Goal: Task Accomplishment & Management: Use online tool/utility

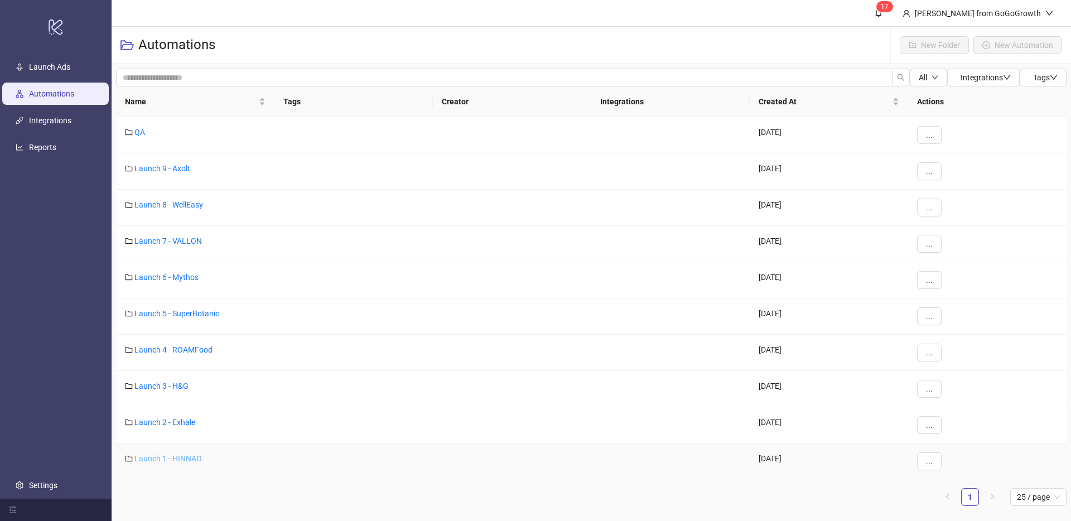
click at [168, 458] on link "Launch 1 - HINNAO" at bounding box center [167, 458] width 67 height 9
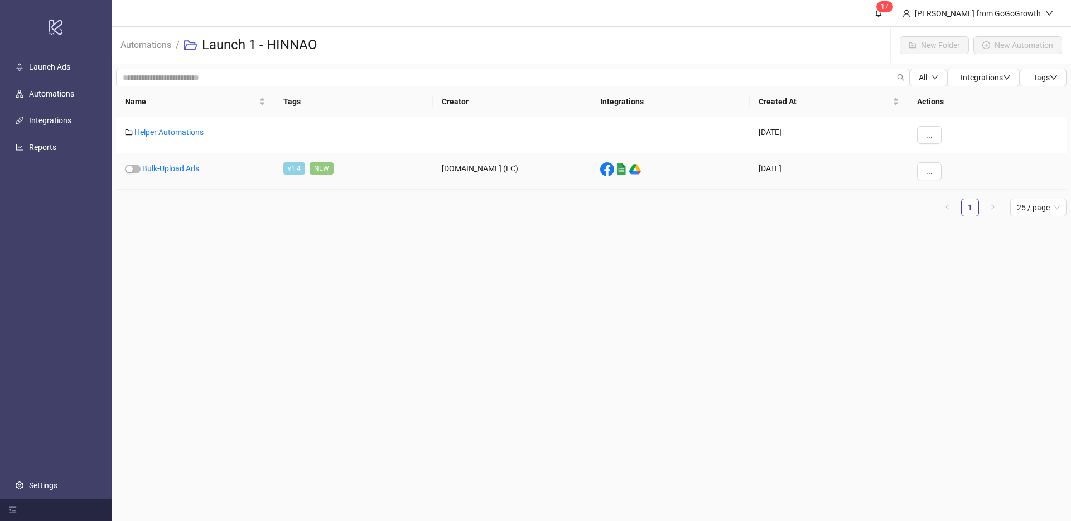
click at [175, 175] on div "Bulk-Upload Ads" at bounding box center [195, 171] width 158 height 36
click at [176, 170] on link "Bulk-Upload Ads" at bounding box center [170, 168] width 57 height 9
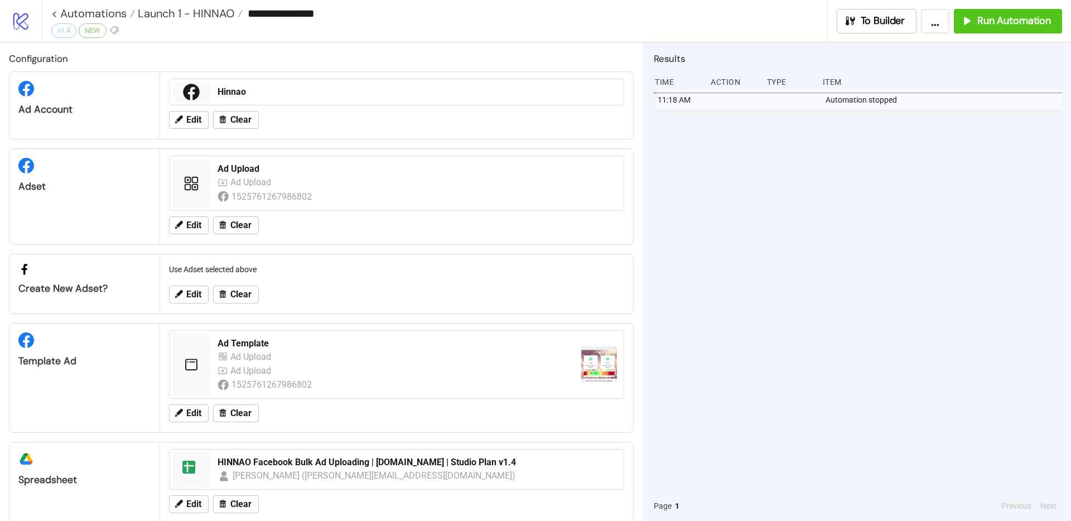
click at [220, 21] on div "**********" at bounding box center [439, 13] width 776 height 17
click at [215, 17] on span "Launch 1 - HINNAO" at bounding box center [184, 13] width 99 height 14
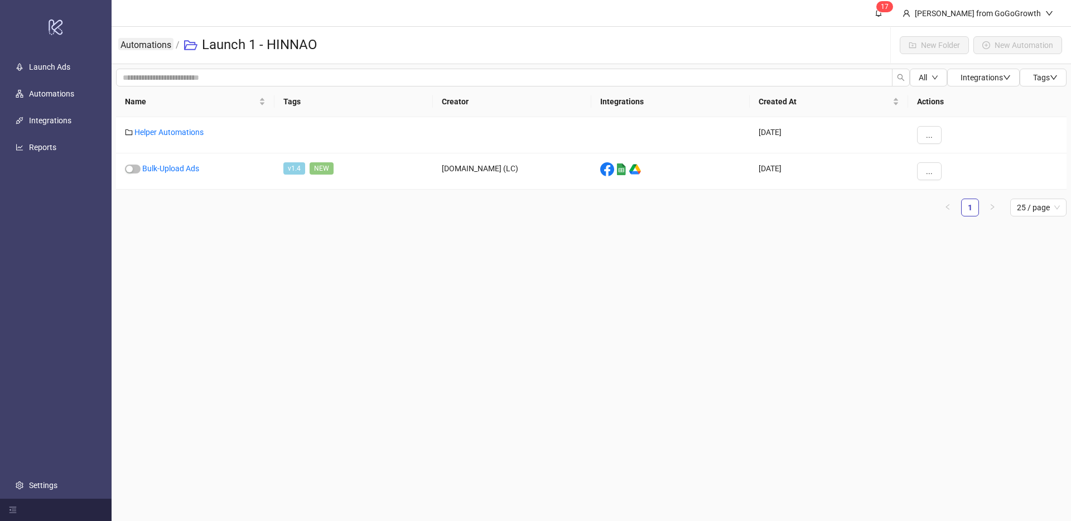
click at [171, 47] on link "Automations" at bounding box center [145, 44] width 55 height 12
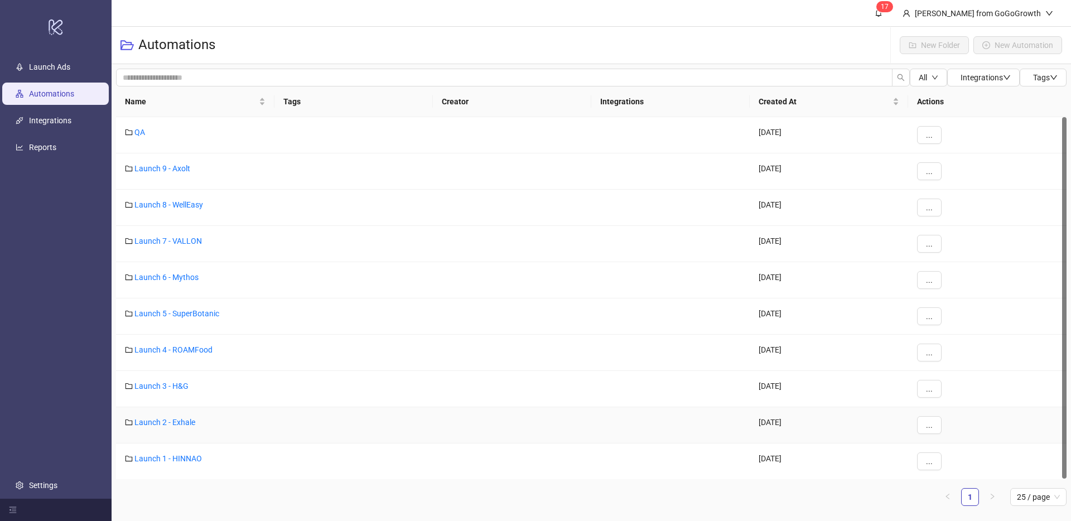
click at [157, 428] on div "Launch 2 - Exhale" at bounding box center [195, 425] width 158 height 36
click at [158, 425] on link "Launch 2 - Exhale" at bounding box center [164, 422] width 61 height 9
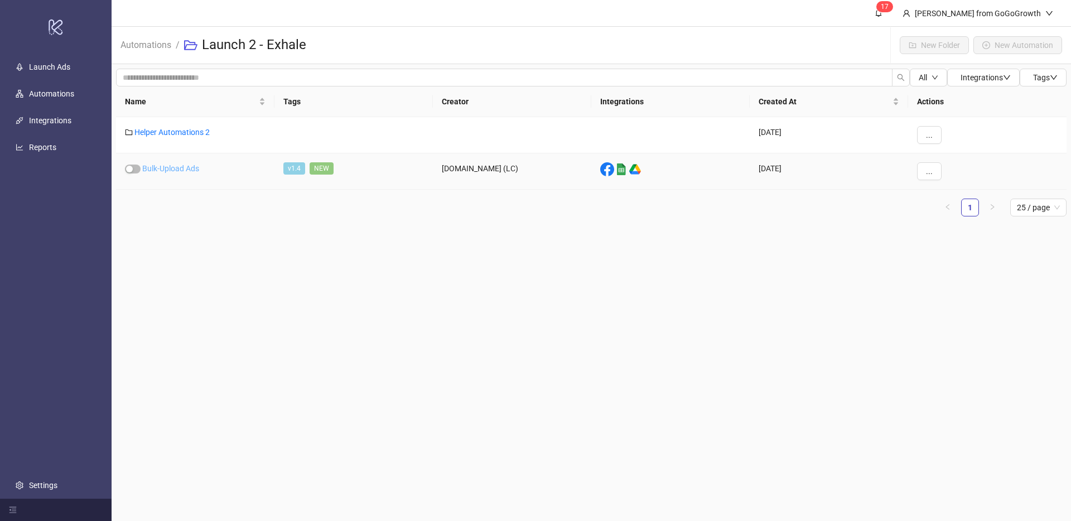
click at [182, 164] on link "Bulk-Upload Ads" at bounding box center [170, 168] width 57 height 9
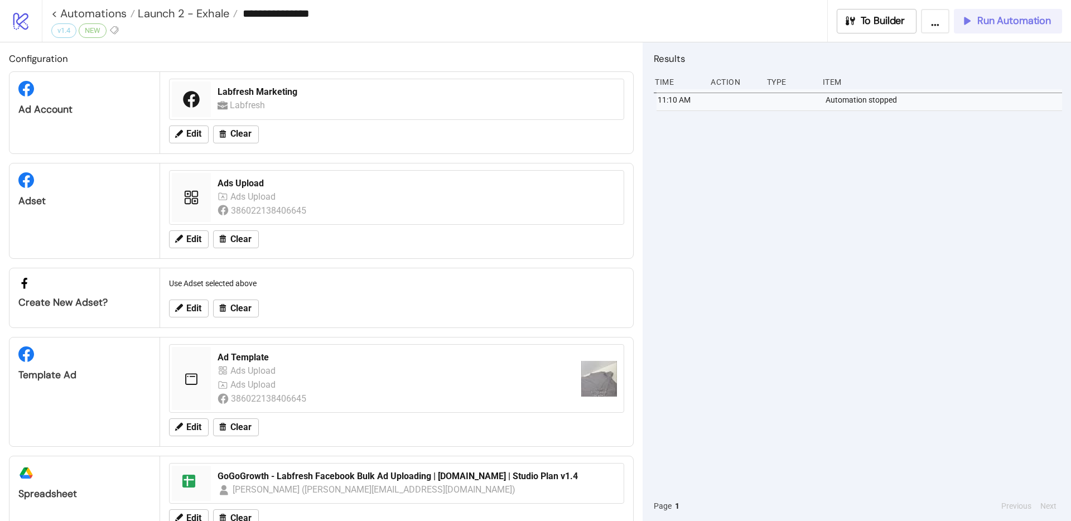
click at [990, 25] on span "Run Automation" at bounding box center [1014, 20] width 74 height 13
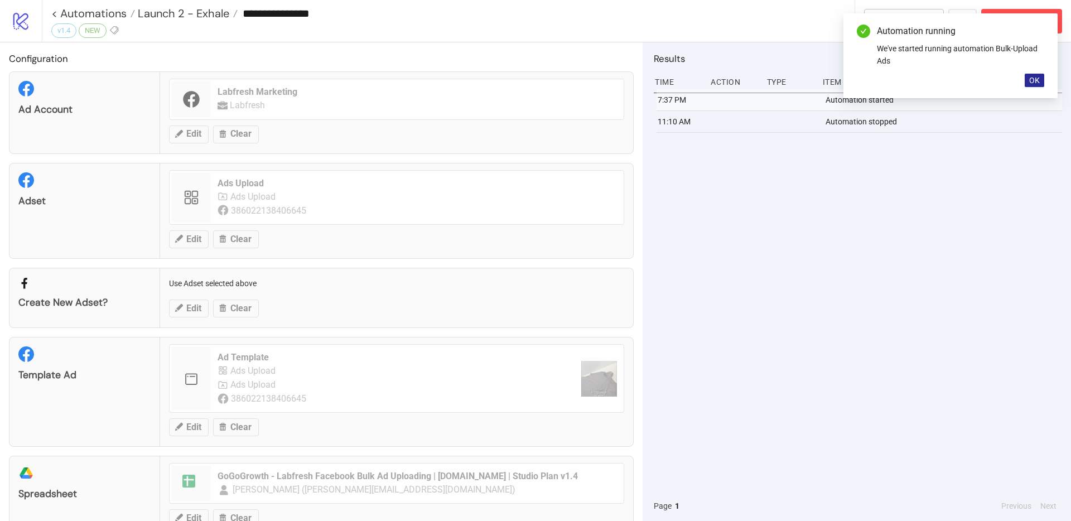
click at [1037, 79] on span "OK" at bounding box center [1034, 80] width 11 height 9
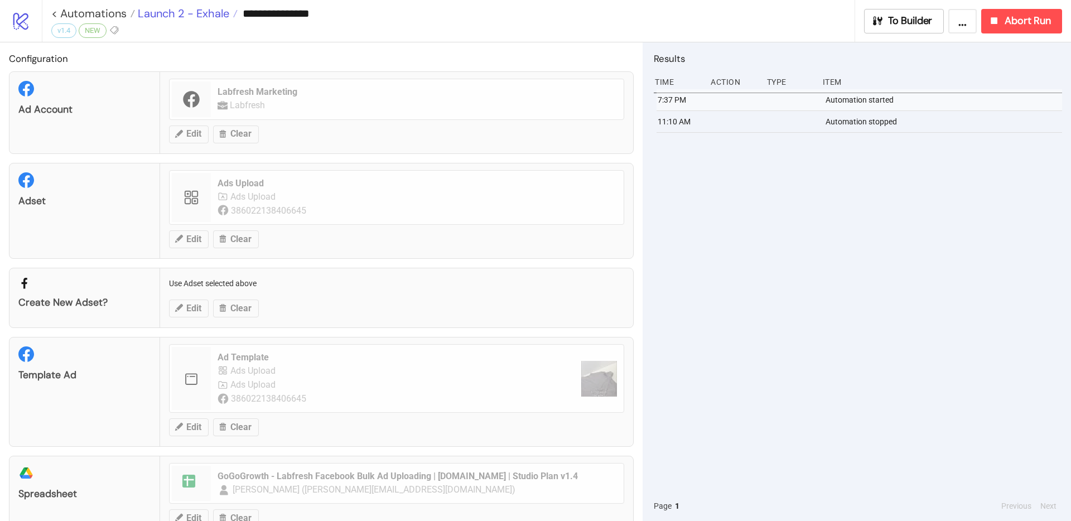
click at [190, 14] on span "Launch 2 - Exhale" at bounding box center [182, 13] width 94 height 14
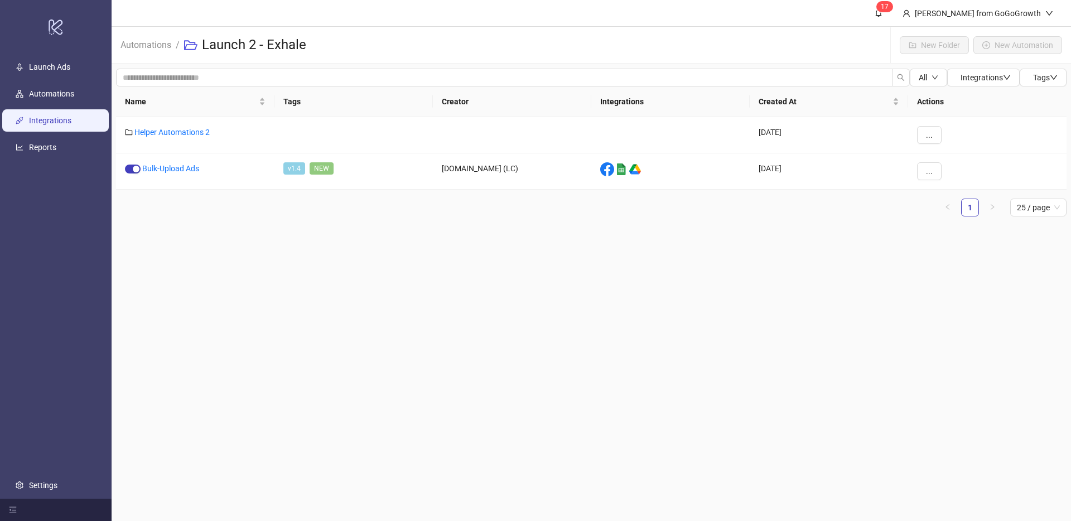
click at [54, 121] on link "Integrations" at bounding box center [50, 120] width 42 height 9
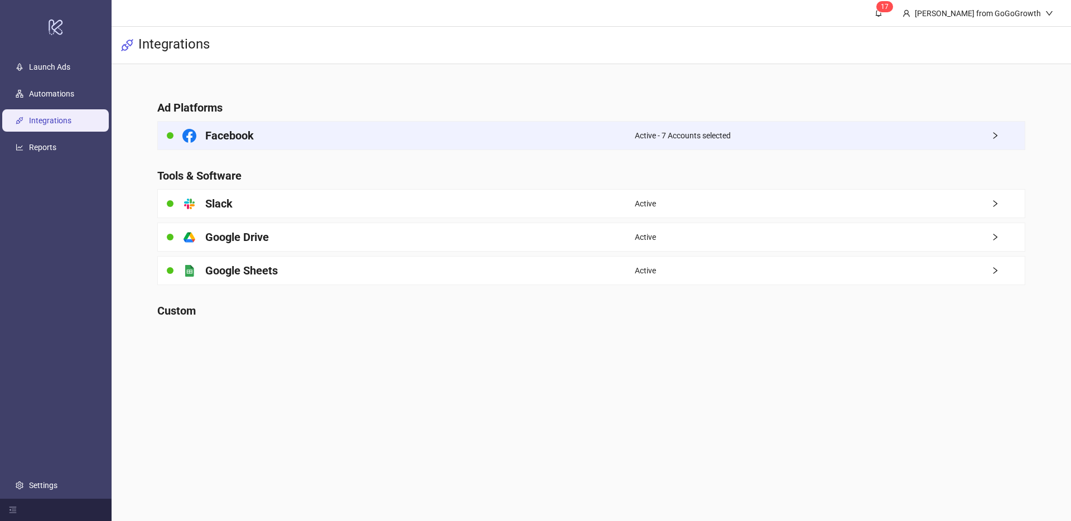
click at [253, 130] on h4 "Facebook" at bounding box center [229, 136] width 49 height 16
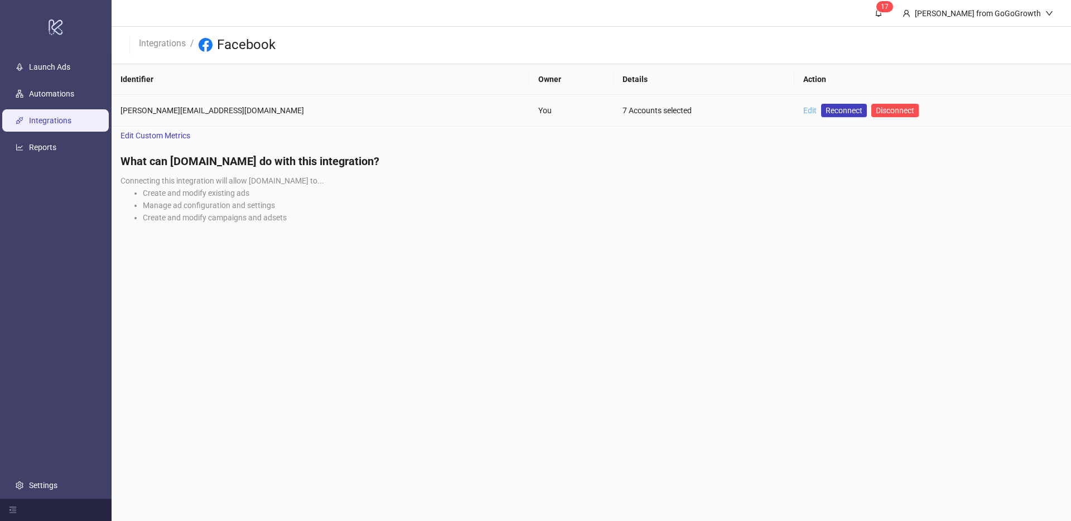
click at [803, 111] on link "Edit" at bounding box center [809, 110] width 13 height 9
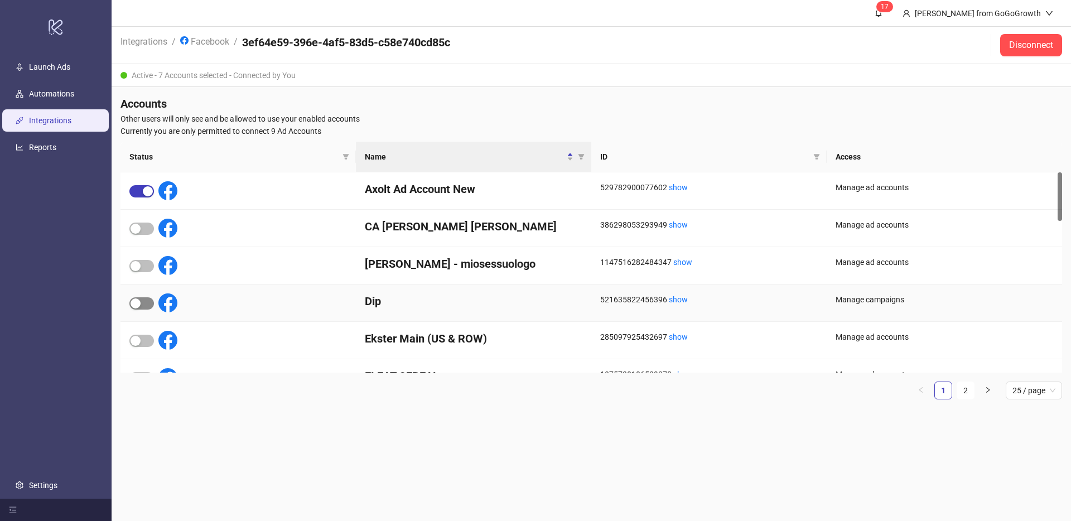
click at [148, 303] on span "button" at bounding box center [141, 303] width 25 height 12
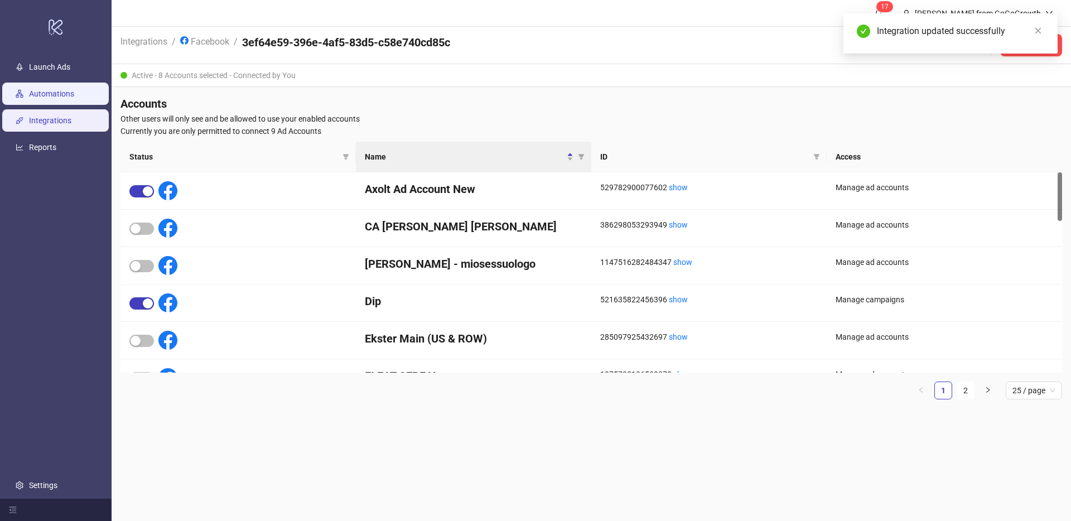
click at [45, 98] on link "Automations" at bounding box center [51, 93] width 45 height 9
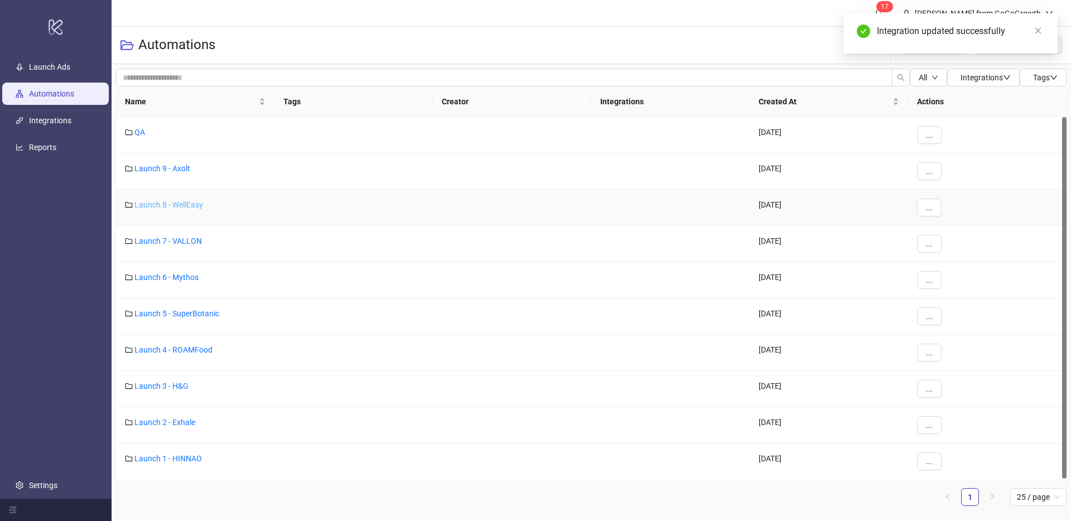
click at [180, 204] on link "Launch 8 - WellEasy" at bounding box center [168, 204] width 69 height 9
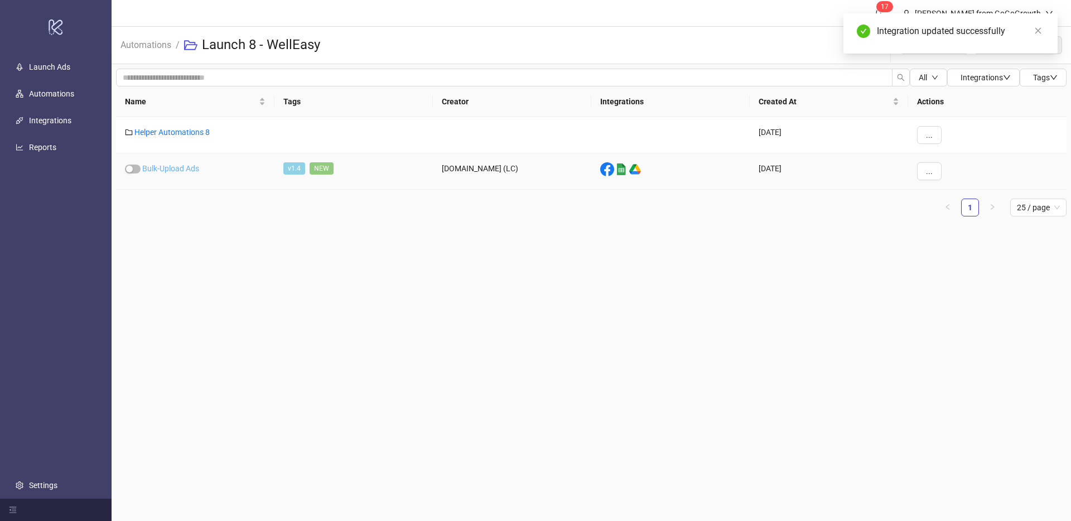
click at [182, 167] on link "Bulk-Upload Ads" at bounding box center [170, 168] width 57 height 9
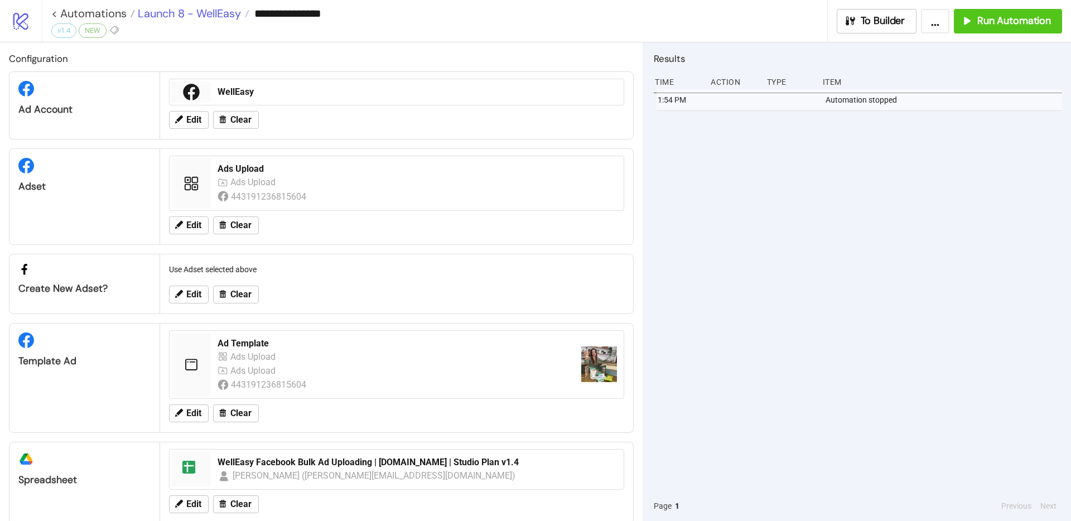
click at [202, 13] on span "Launch 8 - WellEasy" at bounding box center [188, 13] width 106 height 14
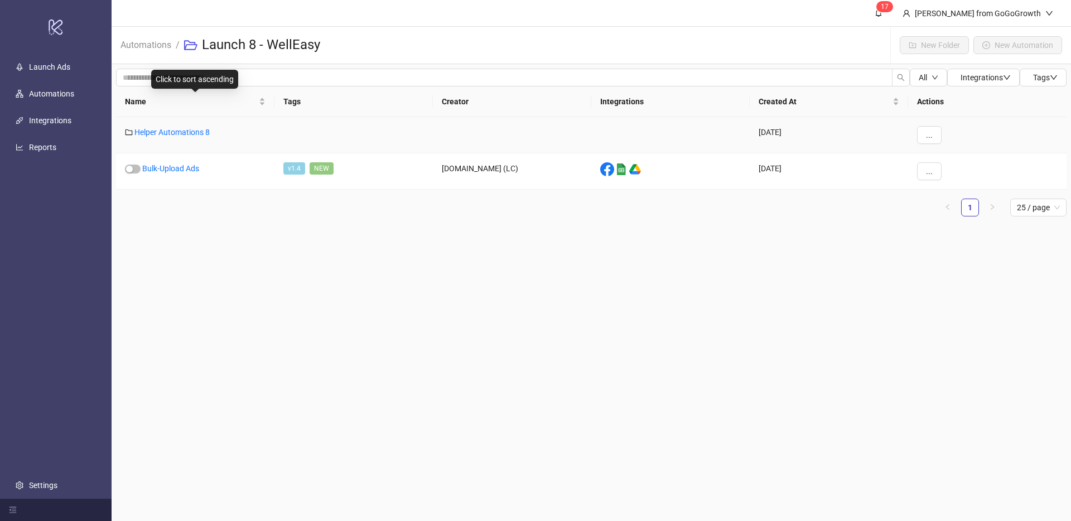
click at [174, 122] on div "Helper Automations 8" at bounding box center [195, 135] width 158 height 36
click at [173, 129] on link "Helper Automations 8" at bounding box center [171, 132] width 75 height 9
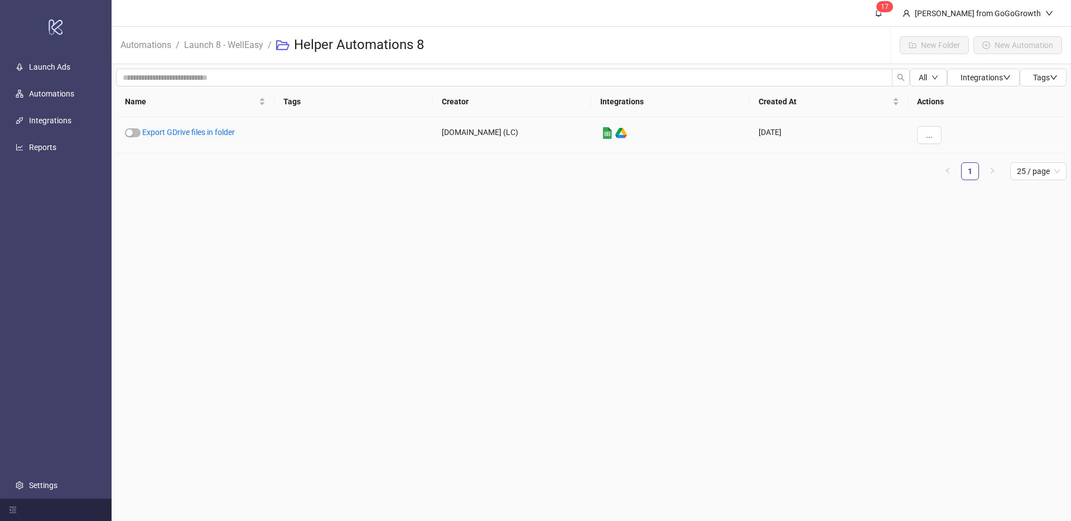
click at [220, 139] on div "Export GDrive files in folder" at bounding box center [195, 135] width 158 height 36
click at [219, 135] on link "Export GDrive files in folder" at bounding box center [188, 132] width 93 height 9
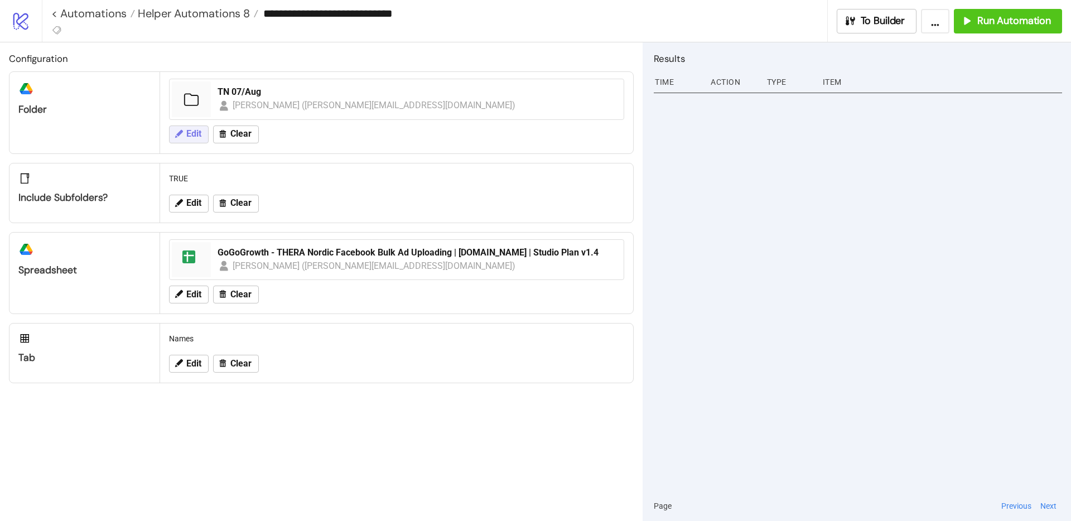
click at [192, 133] on span "Edit" at bounding box center [193, 134] width 15 height 10
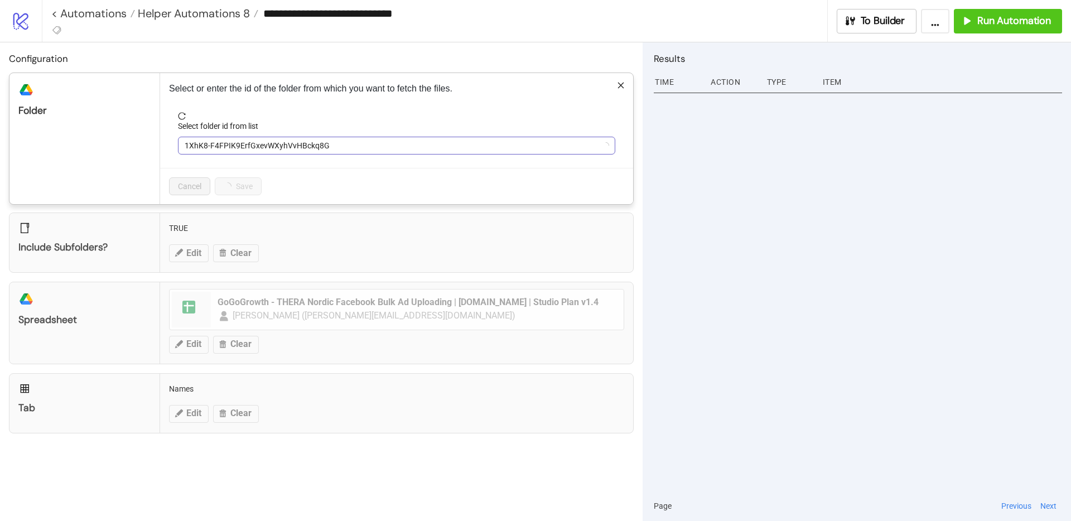
click at [304, 142] on span "1XhK8-F4FPIK9ErfGxevWXyhVvHBckq8G" at bounding box center [397, 145] width 424 height 17
click at [306, 141] on span "TN 07/Aug" at bounding box center [397, 145] width 424 height 17
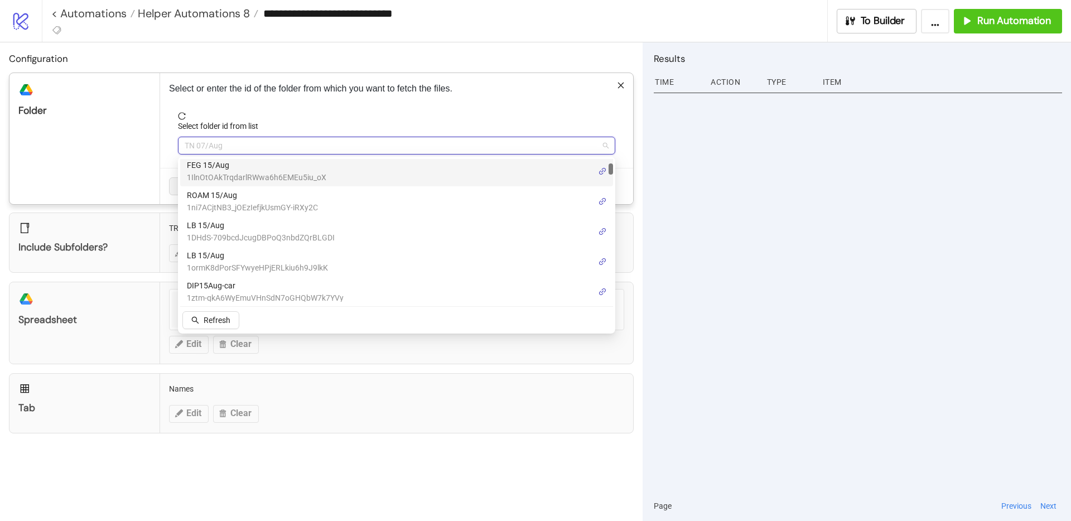
scroll to position [61, 0]
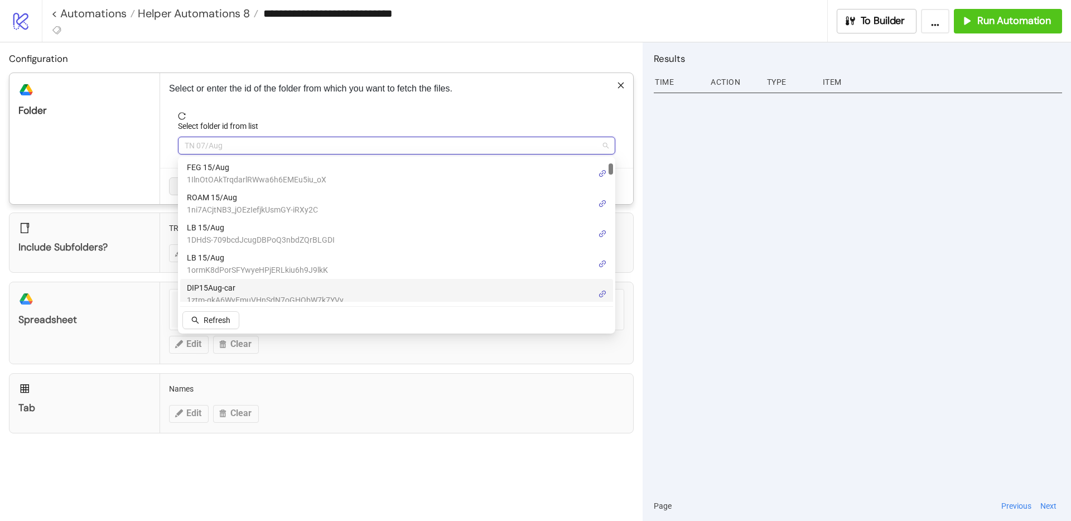
click at [254, 287] on span "DIP15Aug-car" at bounding box center [265, 288] width 157 height 12
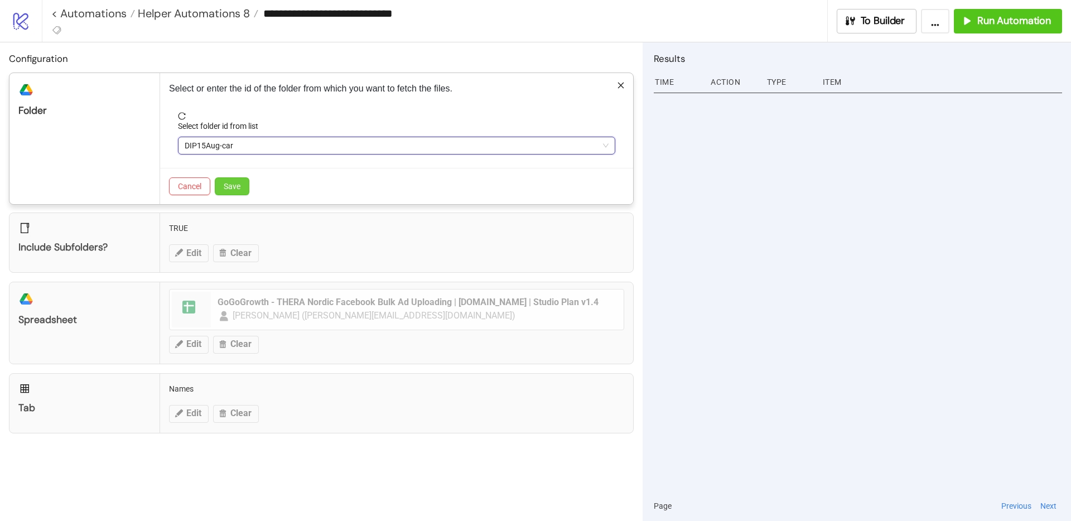
click at [235, 191] on button "Save" at bounding box center [232, 186] width 35 height 18
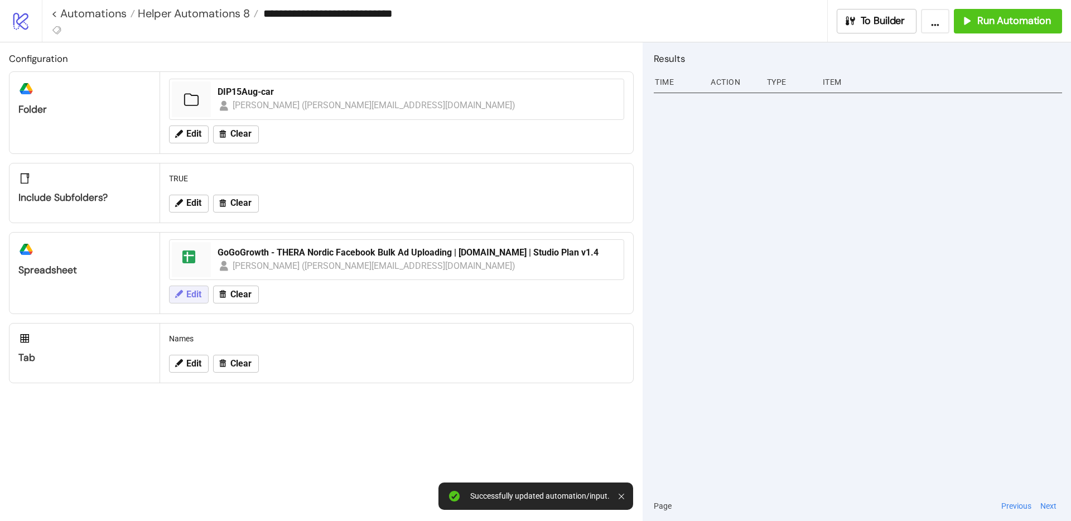
click at [187, 298] on span "Edit" at bounding box center [193, 294] width 15 height 10
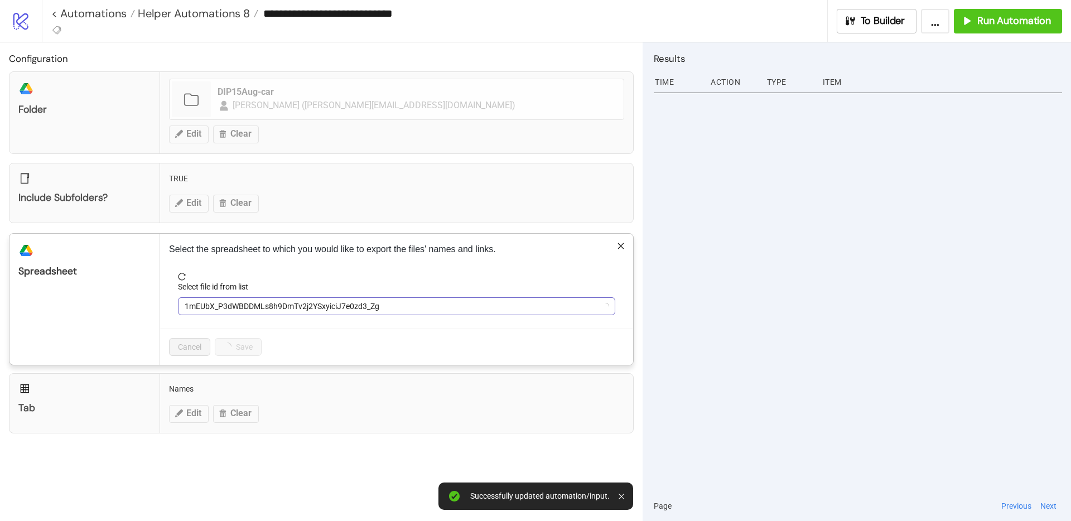
click at [248, 307] on span "1mEUbX_P3dWBDDMLs8h9DmTv2j2YSxyiciJ7e0zd3_Zg" at bounding box center [397, 306] width 424 height 17
click at [248, 307] on span "GoGoGrowth - THERA Nordic Facebook Bulk Ad Uploading | [DOMAIN_NAME] | Studio P…" at bounding box center [397, 306] width 424 height 17
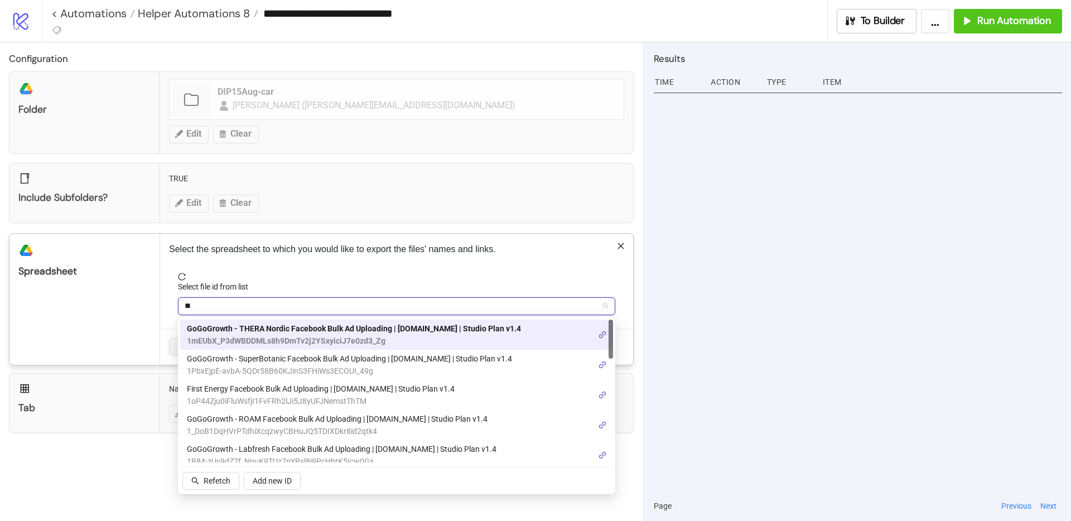
type input "***"
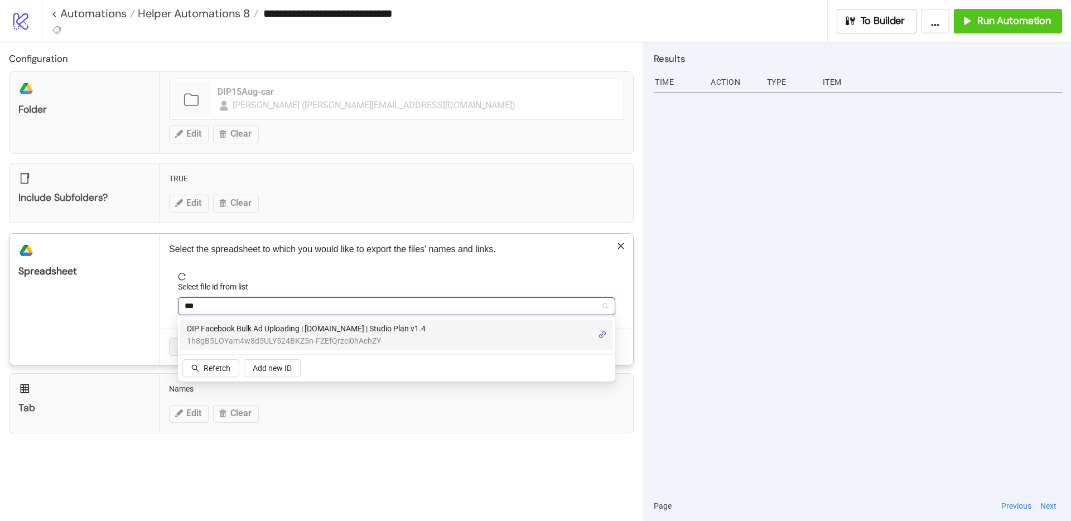
click at [263, 331] on span "DIP Facebook Bulk Ad Uploading | [DOMAIN_NAME] | Studio Plan v1.4" at bounding box center [306, 328] width 239 height 12
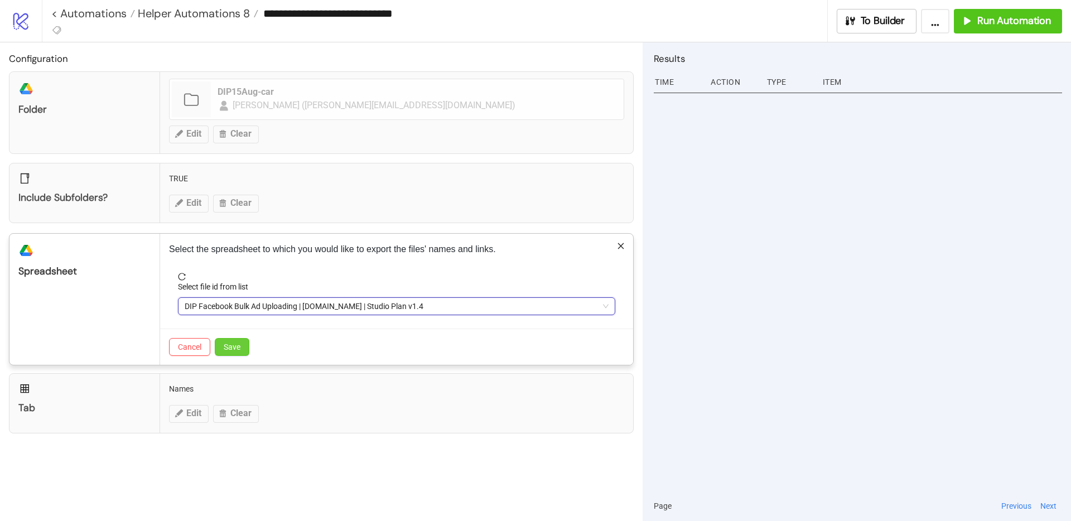
click at [245, 352] on button "Save" at bounding box center [232, 347] width 35 height 18
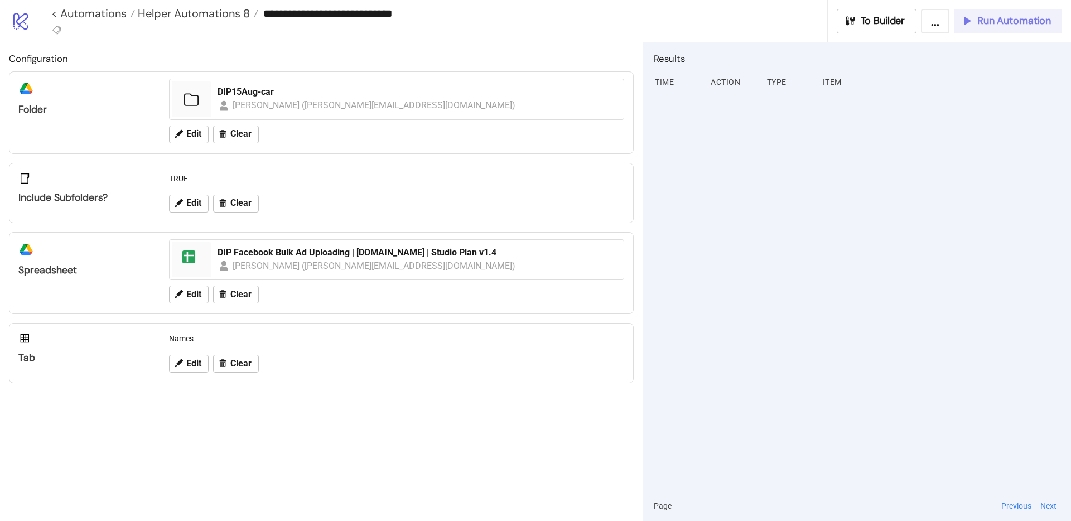
click at [1000, 26] on span "Run Automation" at bounding box center [1014, 20] width 74 height 13
click at [220, 6] on span "Helper Automations 8" at bounding box center [192, 13] width 115 height 14
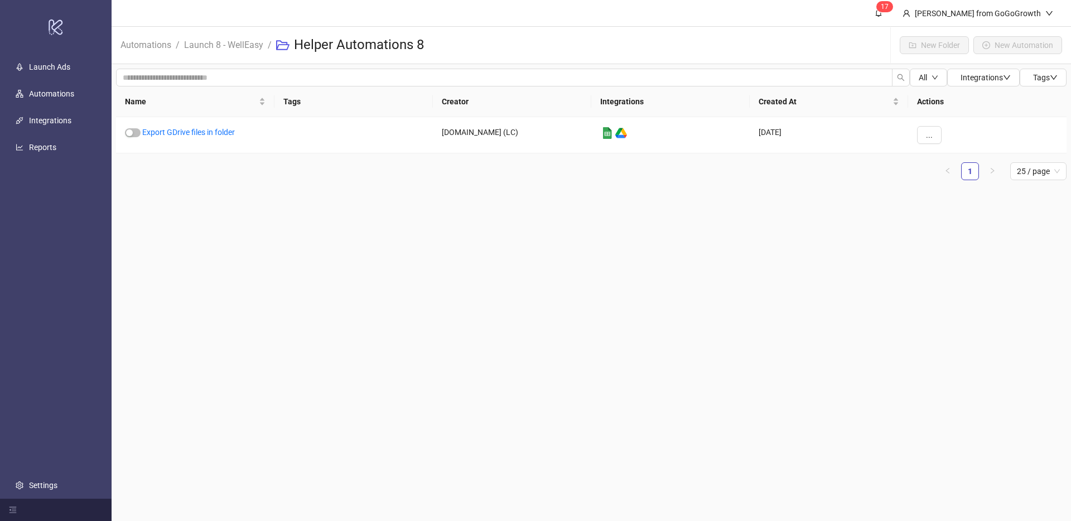
click at [230, 52] on li "Launch 8 - WellEasy" at bounding box center [223, 45] width 79 height 36
click at [233, 48] on link "Launch 8 - WellEasy" at bounding box center [224, 44] width 84 height 12
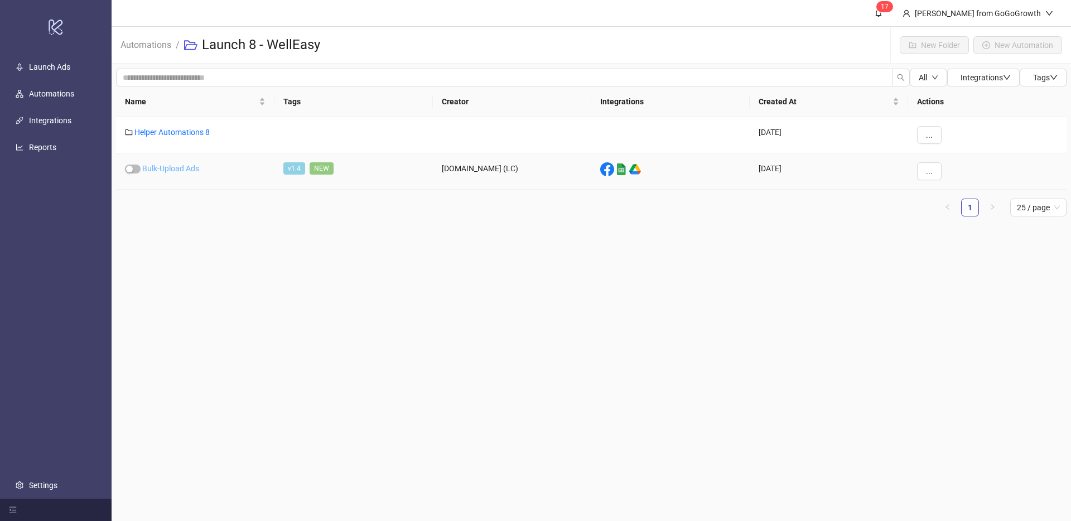
click at [168, 170] on link "Bulk-Upload Ads" at bounding box center [170, 168] width 57 height 9
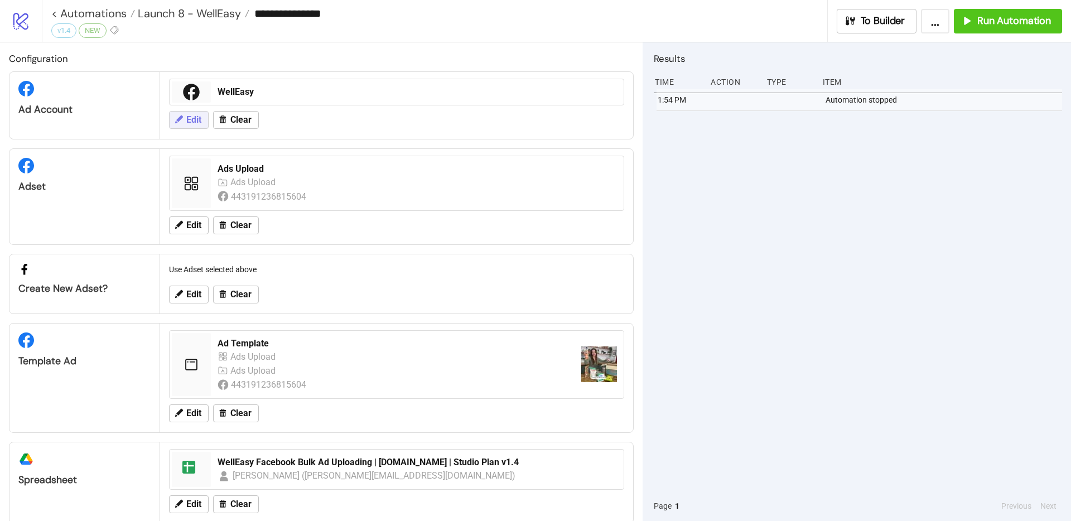
click at [192, 119] on span "Edit" at bounding box center [193, 120] width 15 height 10
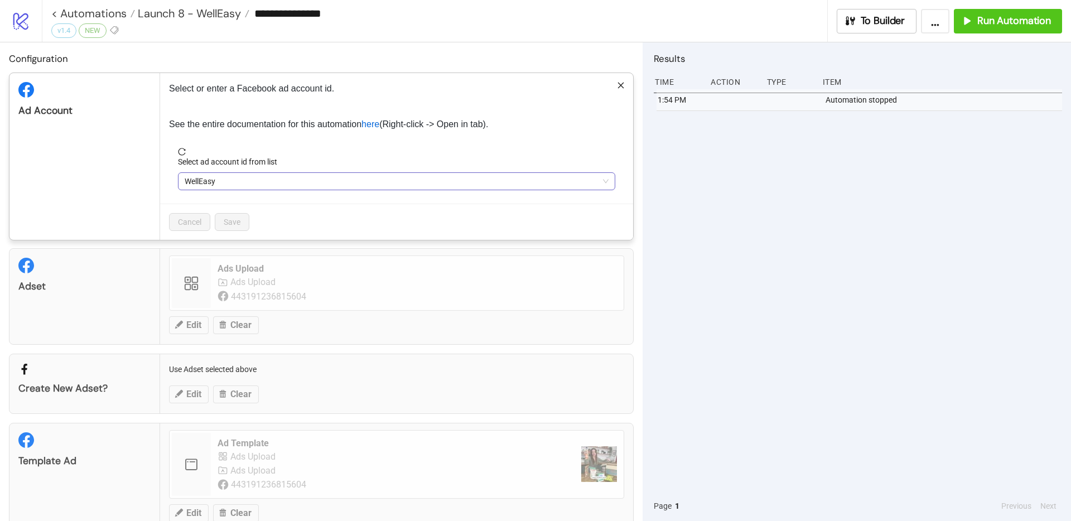
click at [234, 179] on span "WellEasy" at bounding box center [397, 181] width 424 height 17
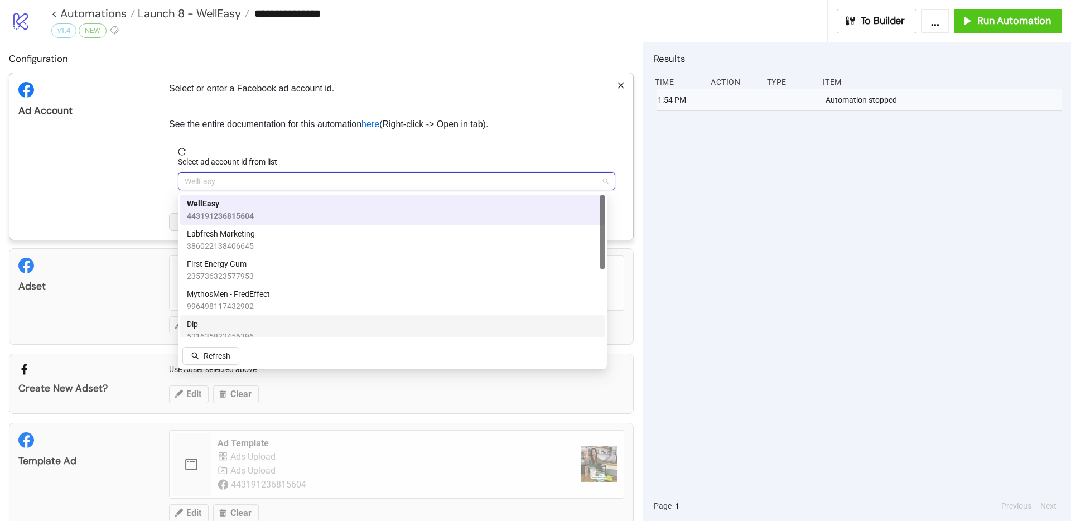
click at [201, 325] on span "Dip" at bounding box center [220, 324] width 67 height 12
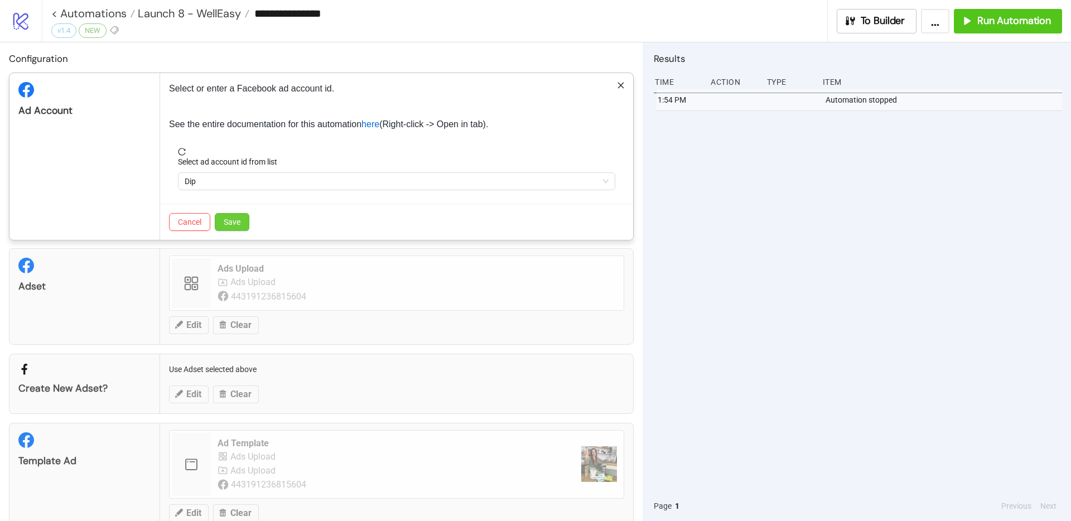
click at [233, 220] on span "Save" at bounding box center [232, 221] width 17 height 9
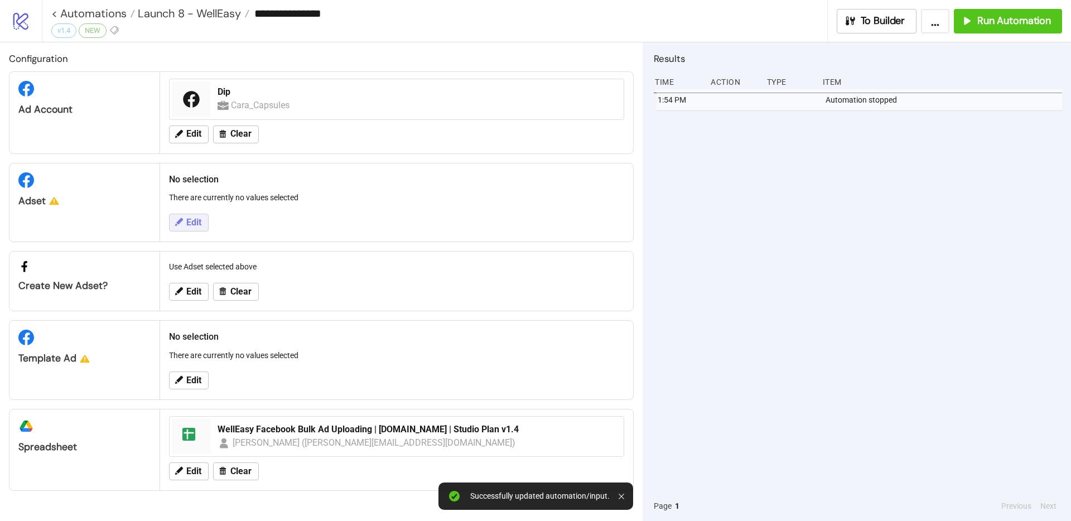
click at [197, 217] on span "Edit" at bounding box center [193, 222] width 15 height 10
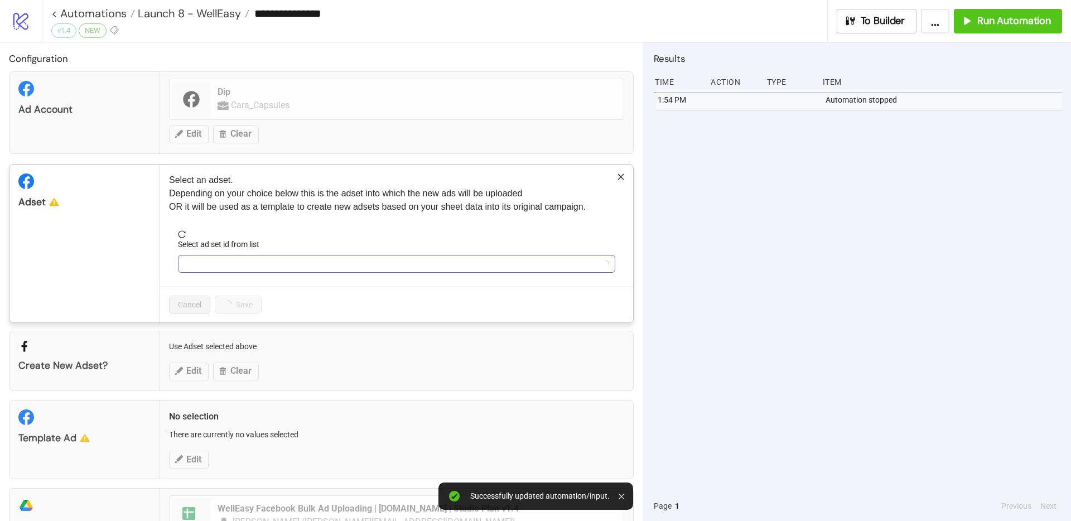
click at [235, 265] on input "Select ad set id from list" at bounding box center [392, 263] width 414 height 17
type input "******"
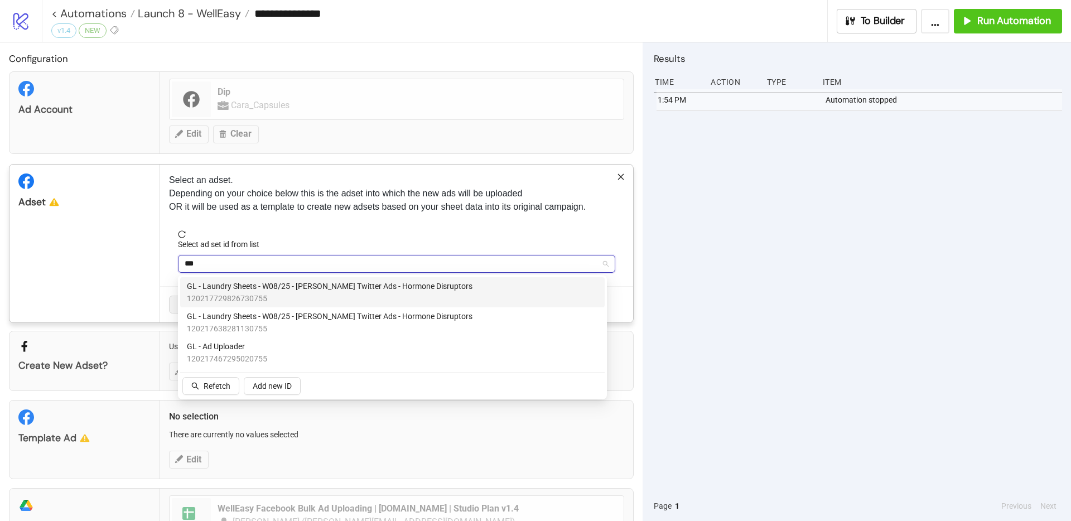
type input "****"
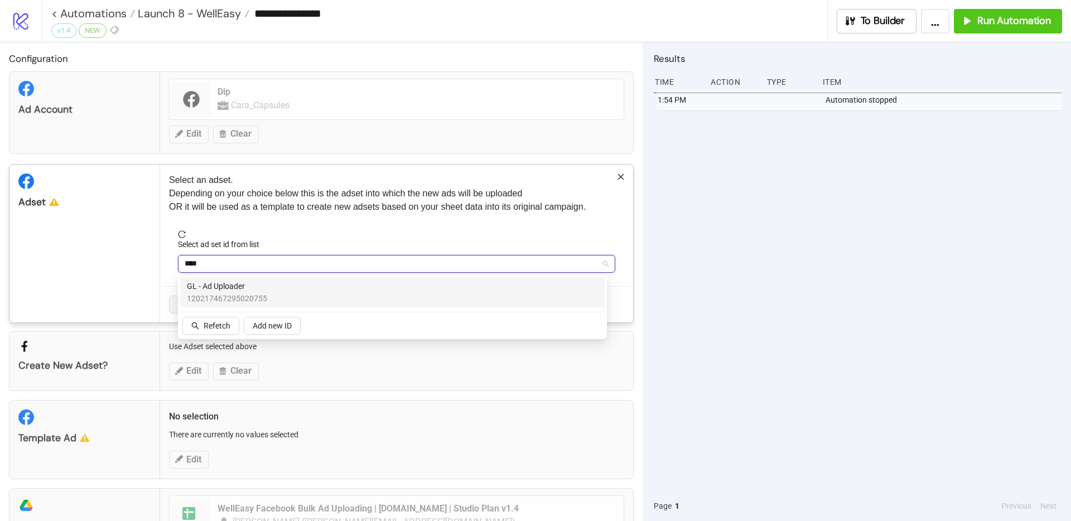
click at [253, 285] on span "GL - Ad Uploader" at bounding box center [227, 286] width 80 height 12
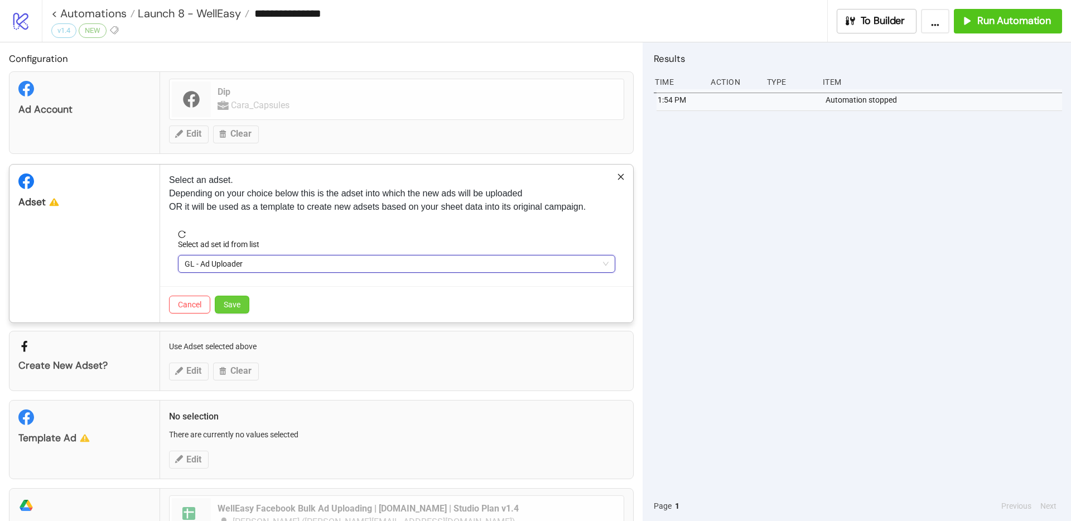
click at [230, 307] on span "Save" at bounding box center [232, 304] width 17 height 9
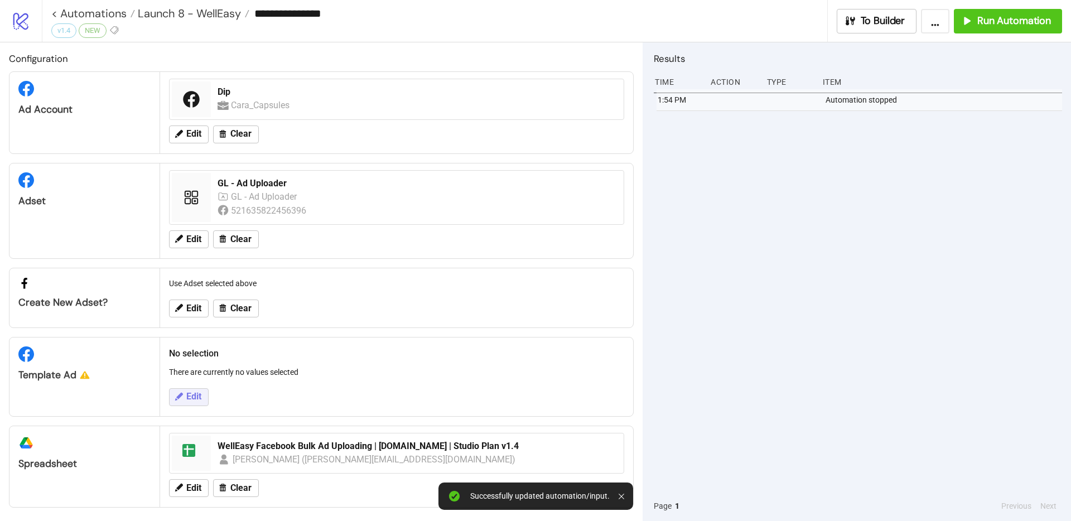
click at [185, 401] on button "Edit" at bounding box center [189, 397] width 40 height 18
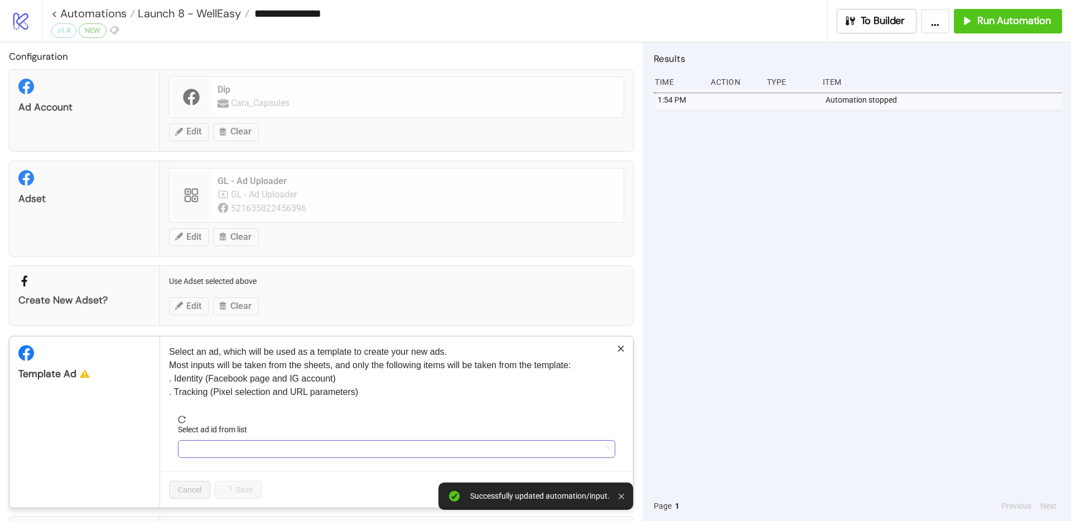
scroll to position [4, 0]
click at [215, 445] on input "Select ad id from list" at bounding box center [392, 446] width 414 height 17
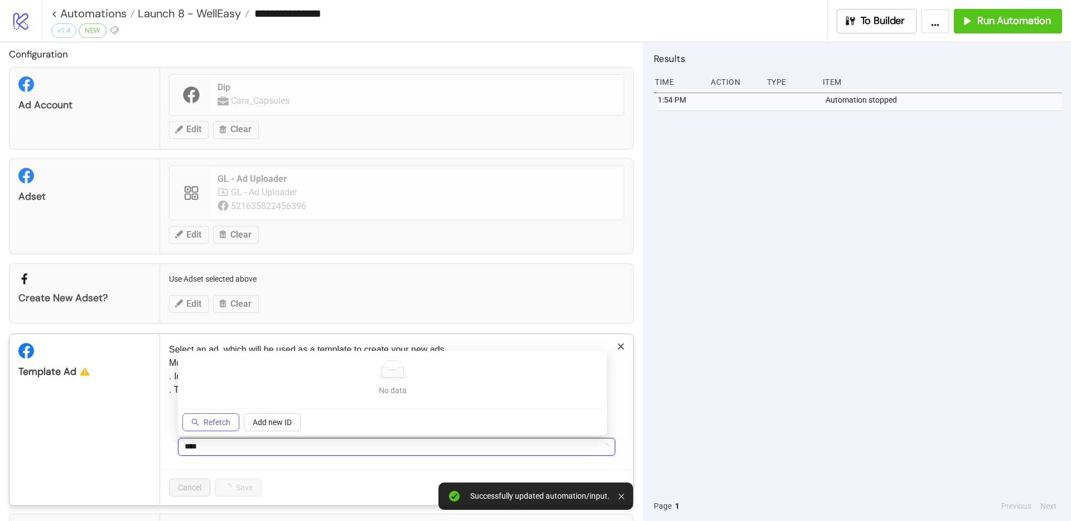
type input "****"
drag, startPoint x: 226, startPoint y: 425, endPoint x: 256, endPoint y: 428, distance: 30.7
click at [226, 425] on span "Refetch" at bounding box center [217, 422] width 27 height 9
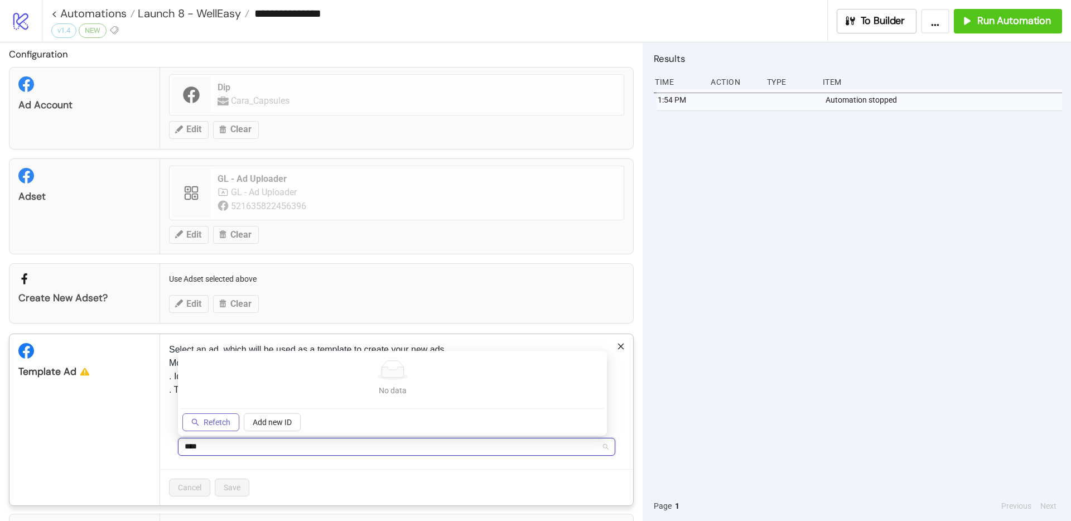
click at [226, 418] on span "Refetch" at bounding box center [217, 422] width 27 height 9
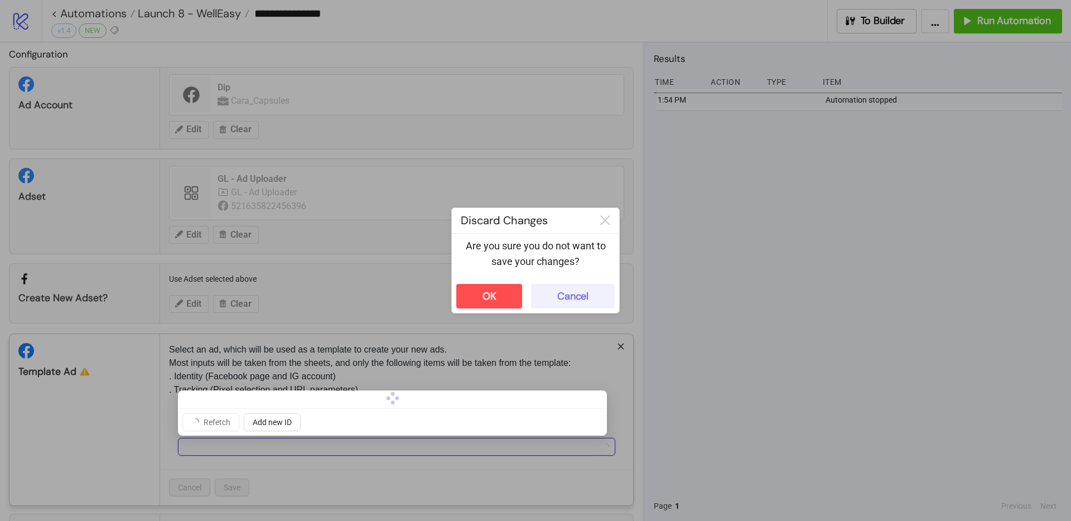
click at [587, 285] on button "Cancel" at bounding box center [573, 296] width 84 height 25
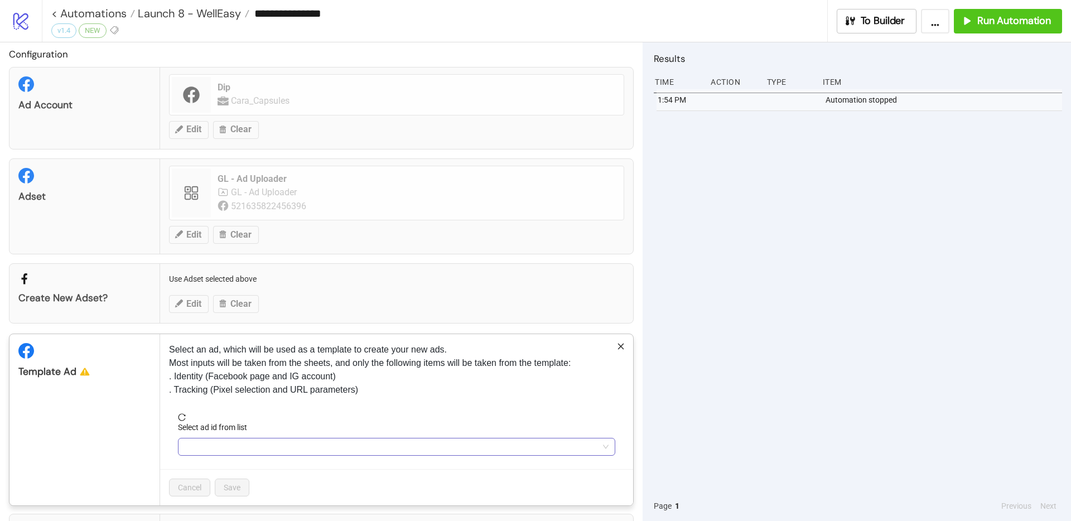
click at [263, 446] on input "Select ad id from list" at bounding box center [392, 446] width 414 height 17
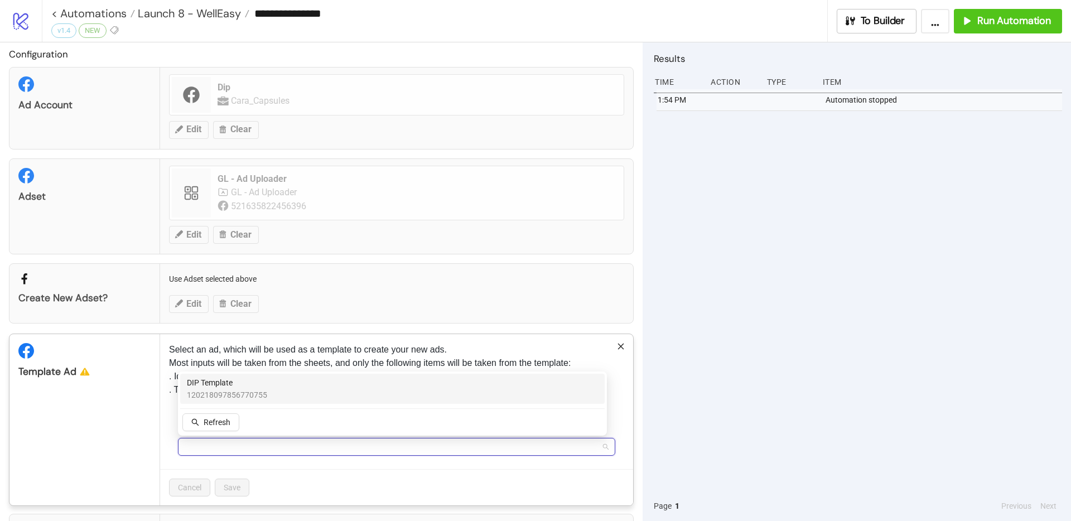
click at [262, 399] on span "120218097856770755" at bounding box center [227, 395] width 80 height 12
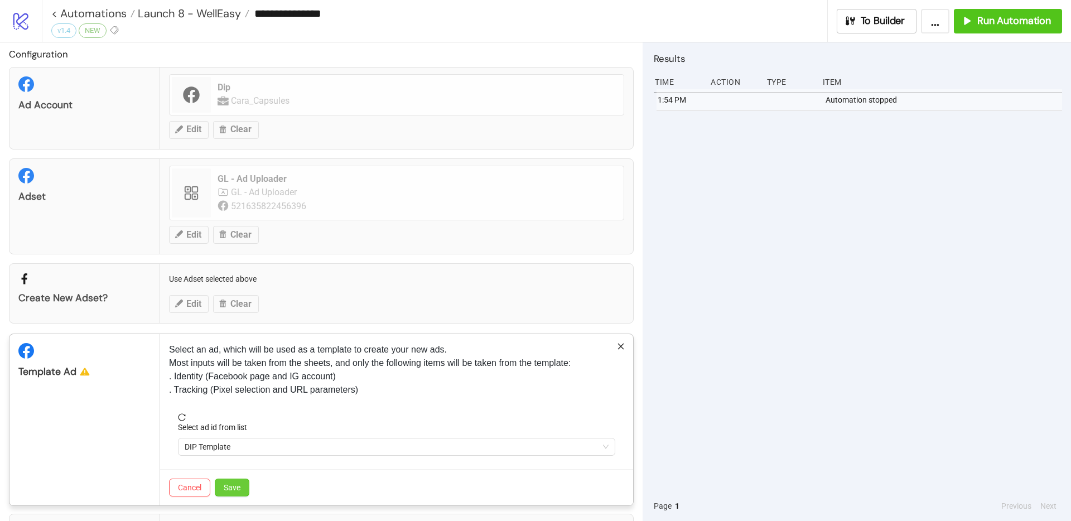
click at [234, 489] on span "Save" at bounding box center [232, 487] width 17 height 9
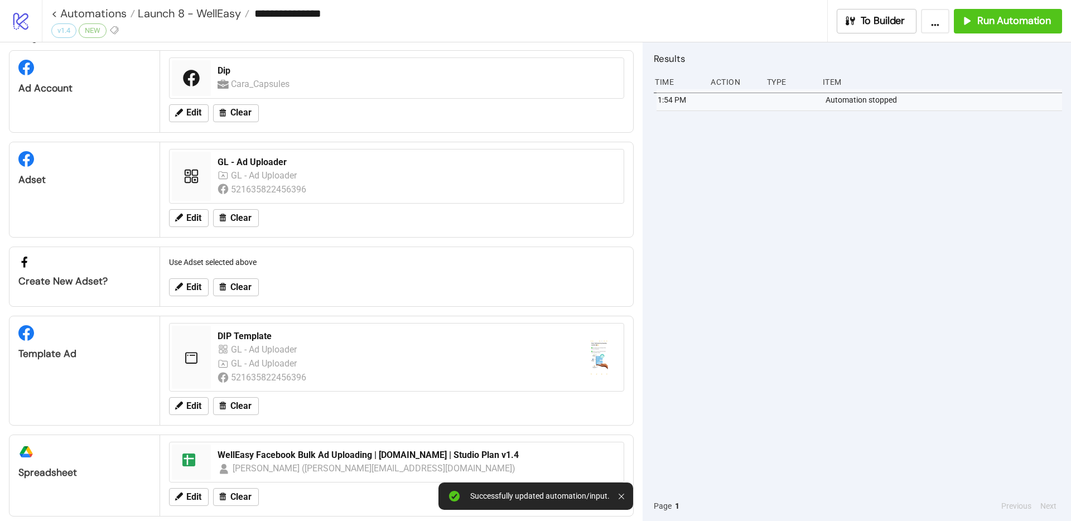
scroll to position [35, 0]
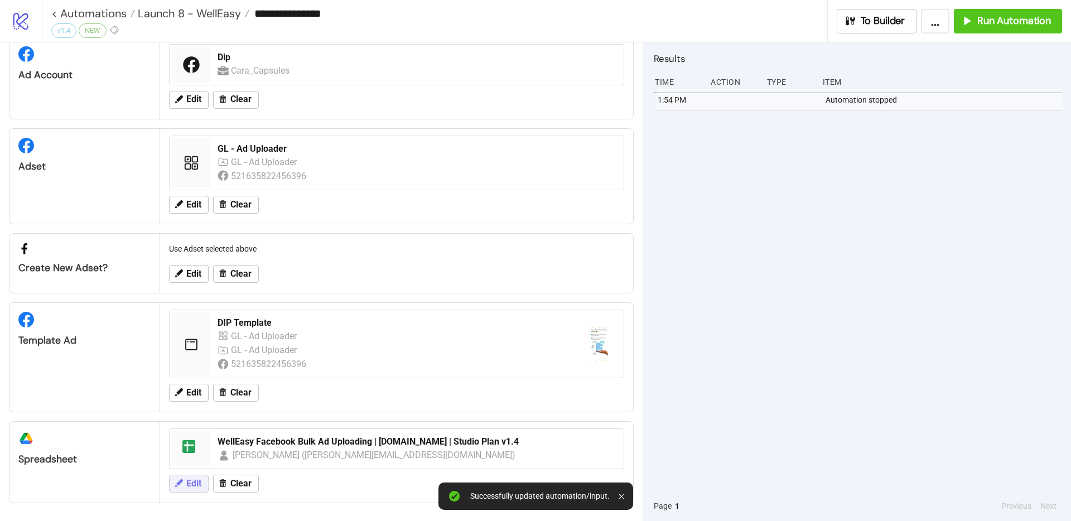
click at [197, 485] on span "Edit" at bounding box center [193, 483] width 15 height 10
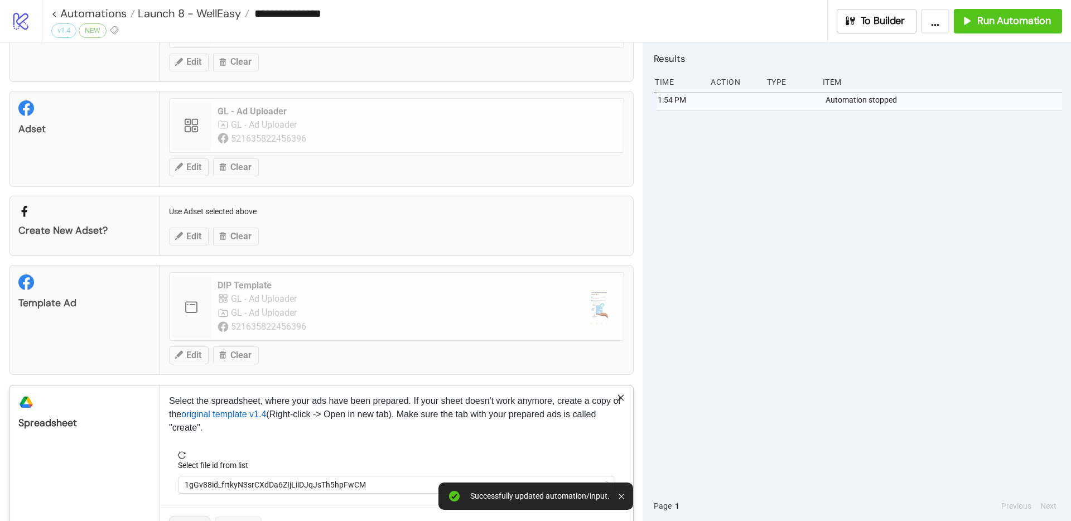
scroll to position [112, 0]
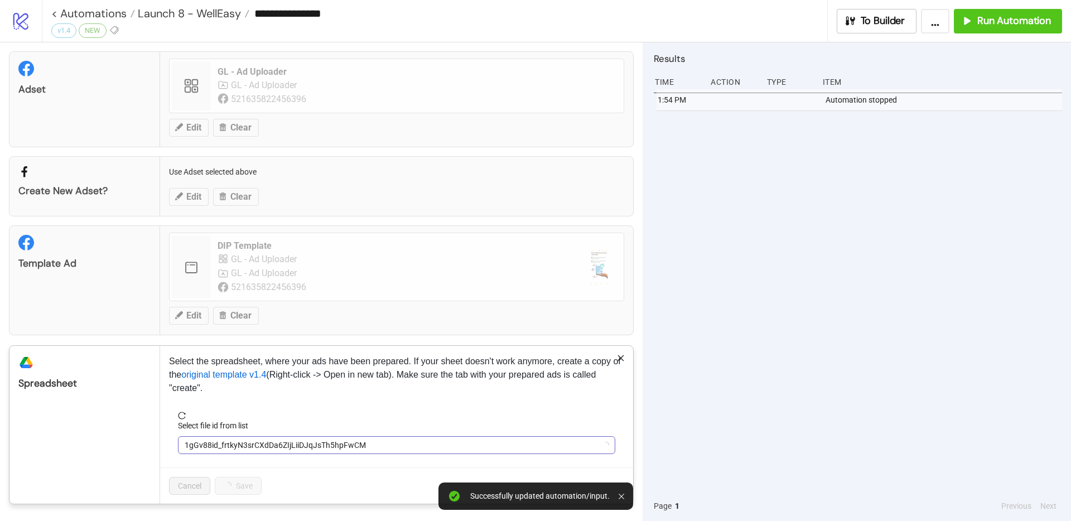
click at [269, 448] on span "1gGv88id_frtkyN3srCXdDa6ZIjLiiDJqJsTh5hpFwCM" at bounding box center [397, 445] width 424 height 17
click at [207, 437] on span "WellEasy Facebook Bulk Ad Uploading | [DOMAIN_NAME] | Studio Plan v1.4" at bounding box center [397, 445] width 424 height 17
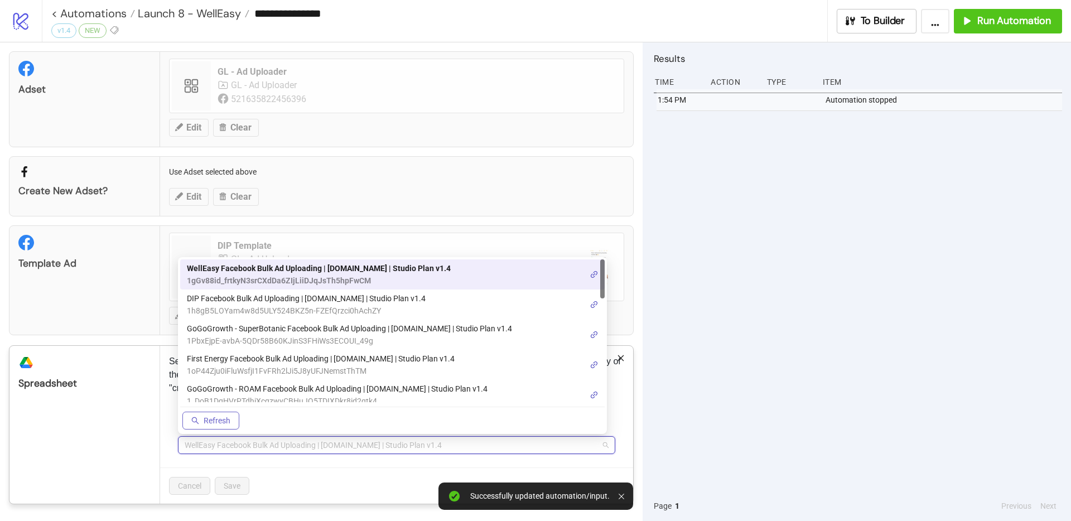
click at [215, 419] on span "Refresh" at bounding box center [217, 420] width 27 height 9
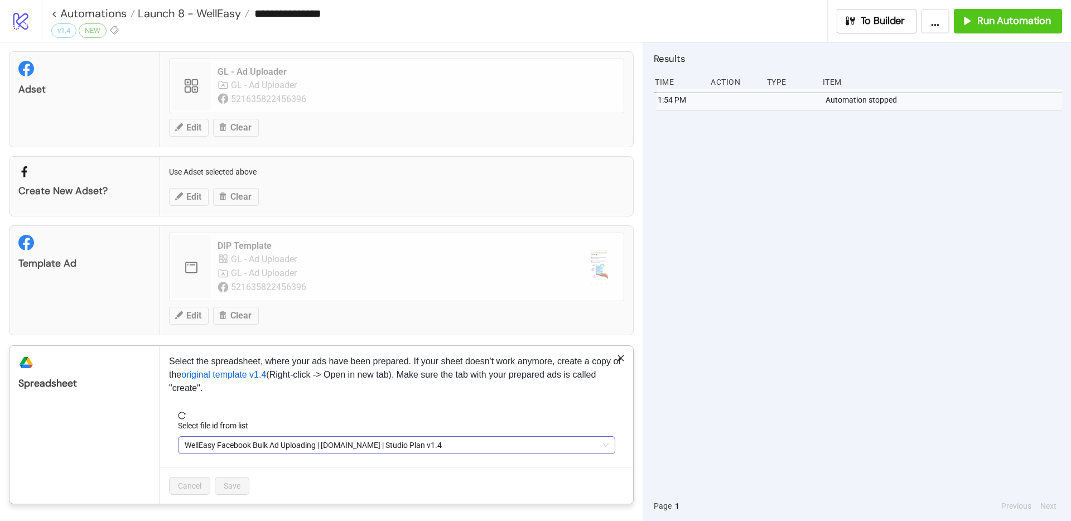
drag, startPoint x: 216, startPoint y: 458, endPoint x: 220, endPoint y: 449, distance: 9.7
click at [216, 458] on form "Select file id from list WellEasy Facebook Bulk Ad Uploading | [DOMAIN_NAME] | …" at bounding box center [396, 439] width 455 height 56
click at [222, 444] on span "WellEasy Facebook Bulk Ad Uploading | [DOMAIN_NAME] | Studio Plan v1.4" at bounding box center [397, 445] width 424 height 17
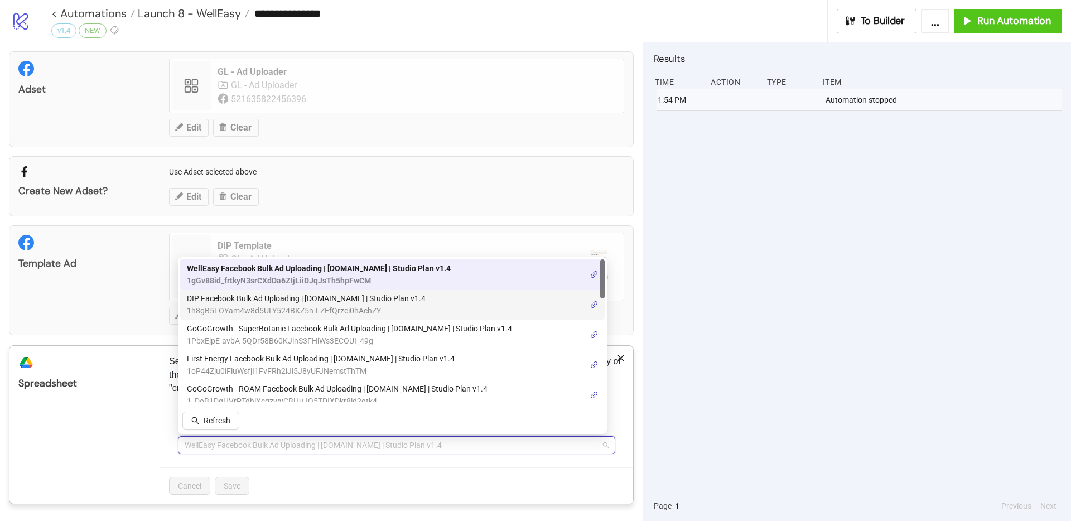
click at [262, 307] on span "1h8gB5LOYam4w8d5ULY524BKZ5n-FZEfQrzci0hAchZY" at bounding box center [306, 310] width 239 height 12
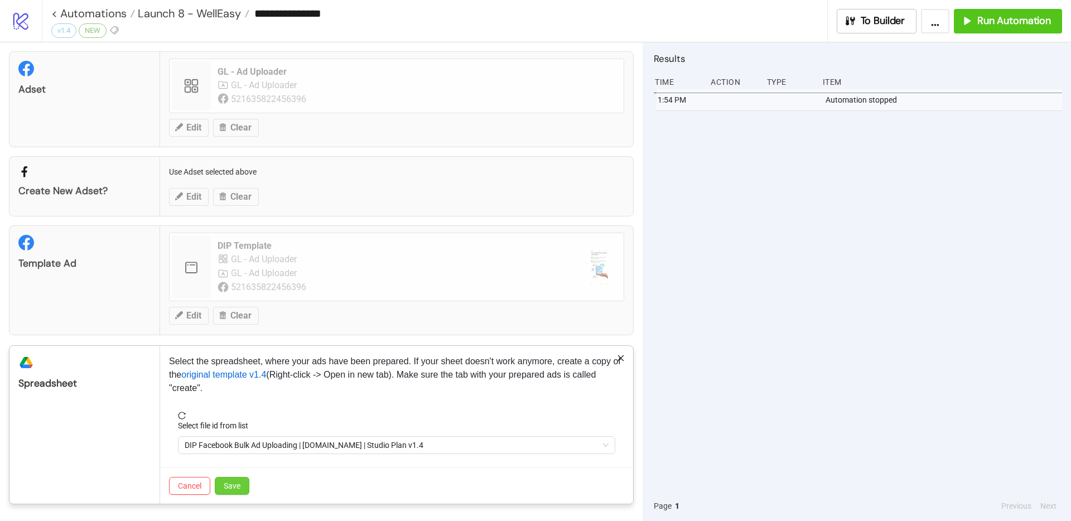
click at [228, 480] on button "Save" at bounding box center [232, 486] width 35 height 18
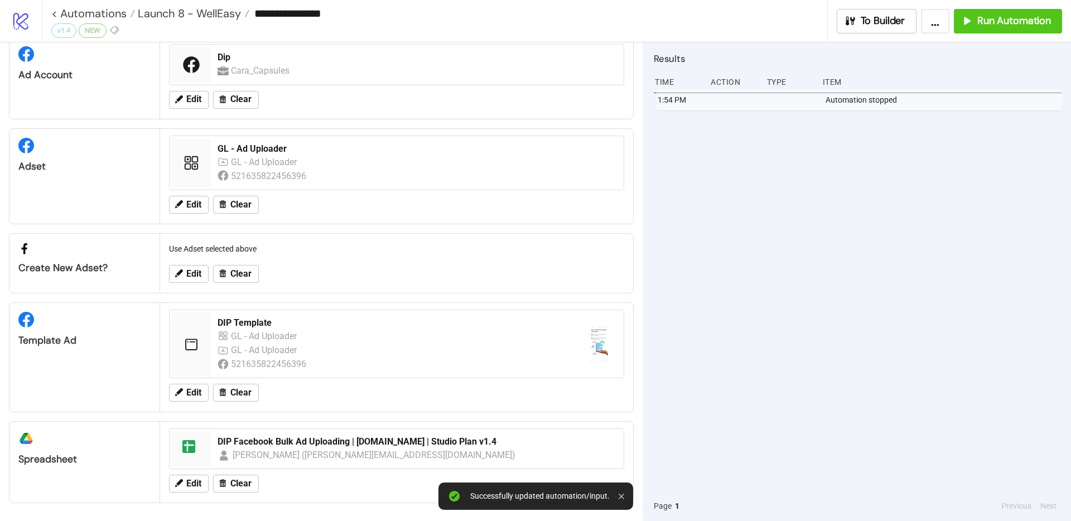
click at [1015, 33] on div "**********" at bounding box center [556, 21] width 1029 height 42
click at [1013, 28] on button "Run Automation" at bounding box center [1007, 21] width 108 height 25
